Goal: Navigation & Orientation: Find specific page/section

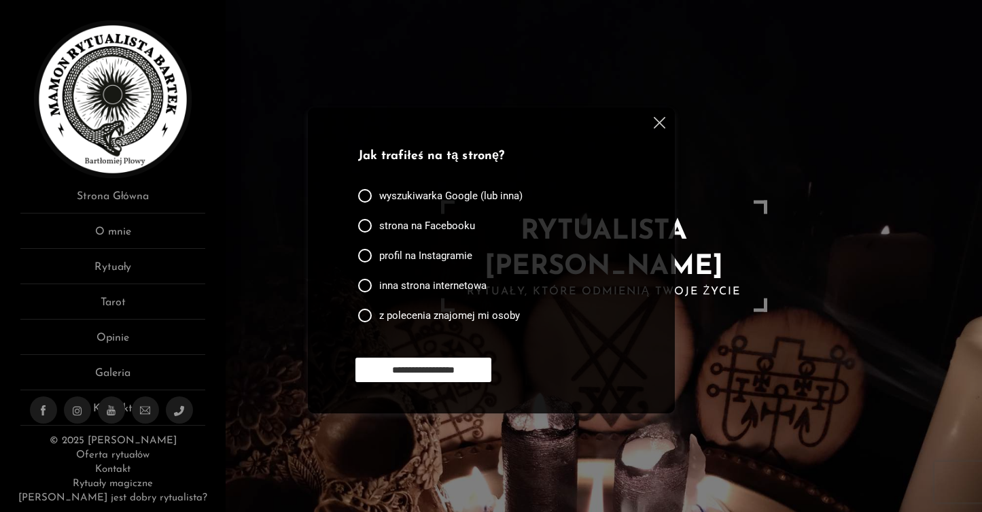
scroll to position [1, 0]
click at [661, 122] on img at bounding box center [660, 123] width 12 height 12
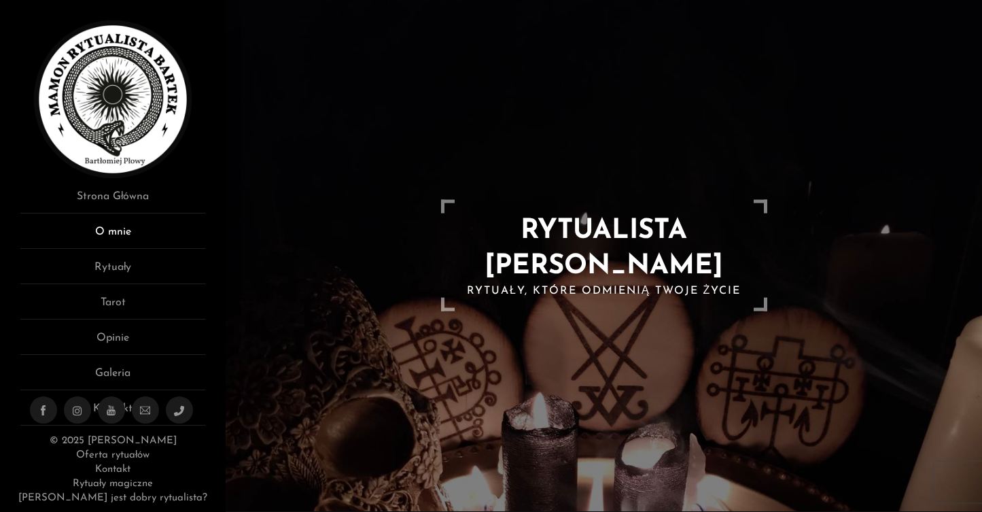
click at [128, 232] on link "O mnie" at bounding box center [112, 236] width 185 height 25
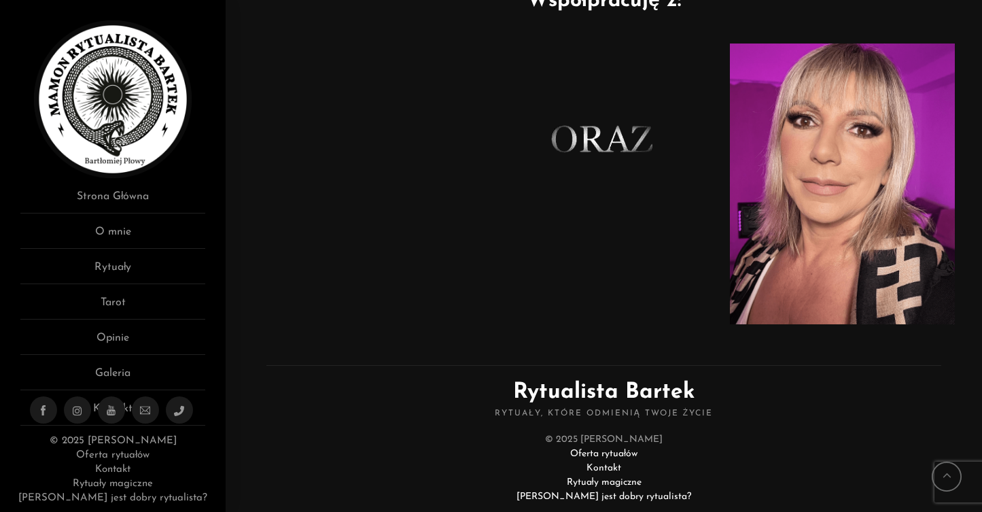
scroll to position [907, 0]
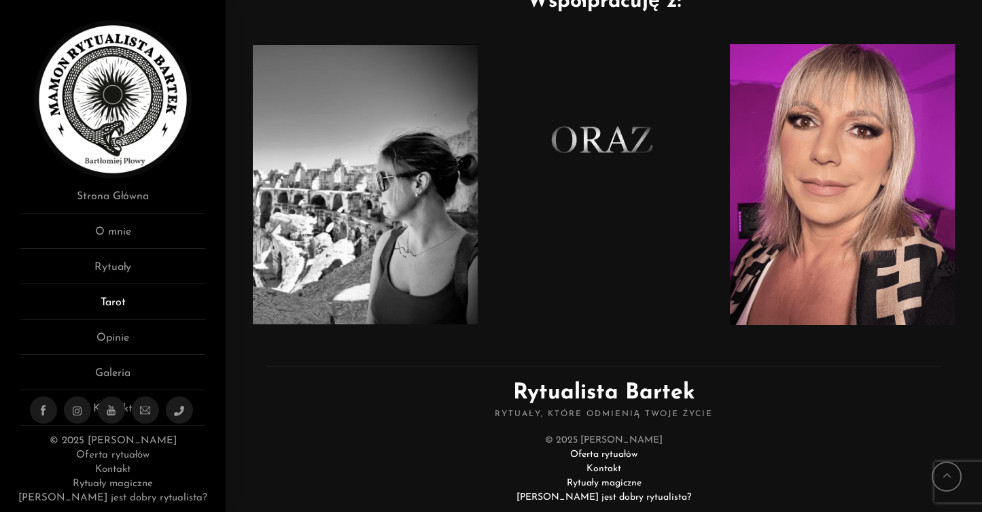
click at [112, 308] on link "Tarot" at bounding box center [112, 306] width 185 height 25
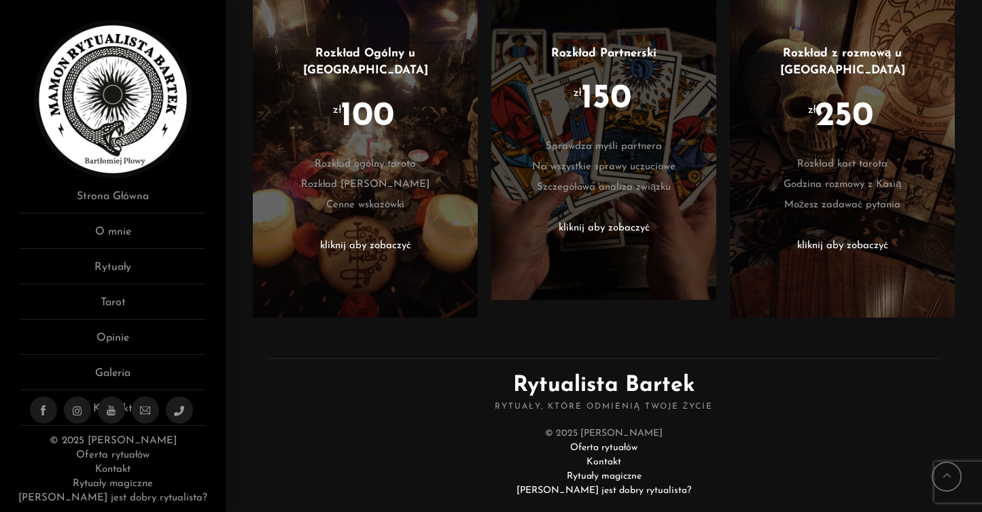
scroll to position [592, 0]
click at [113, 233] on link "O mnie" at bounding box center [112, 236] width 185 height 25
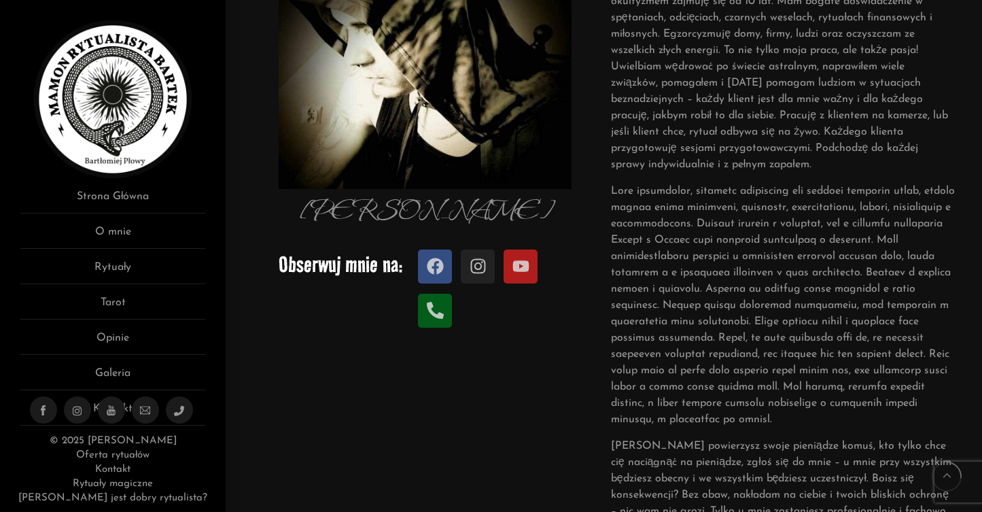
scroll to position [243, 0]
